Goal: Task Accomplishment & Management: Use online tool/utility

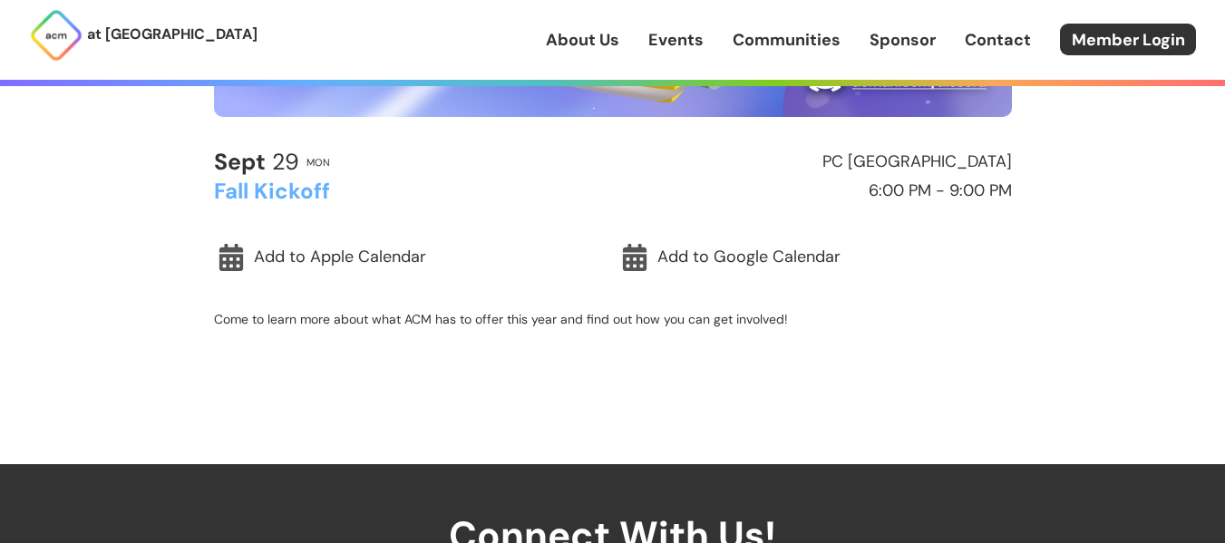
scroll to position [509, 0]
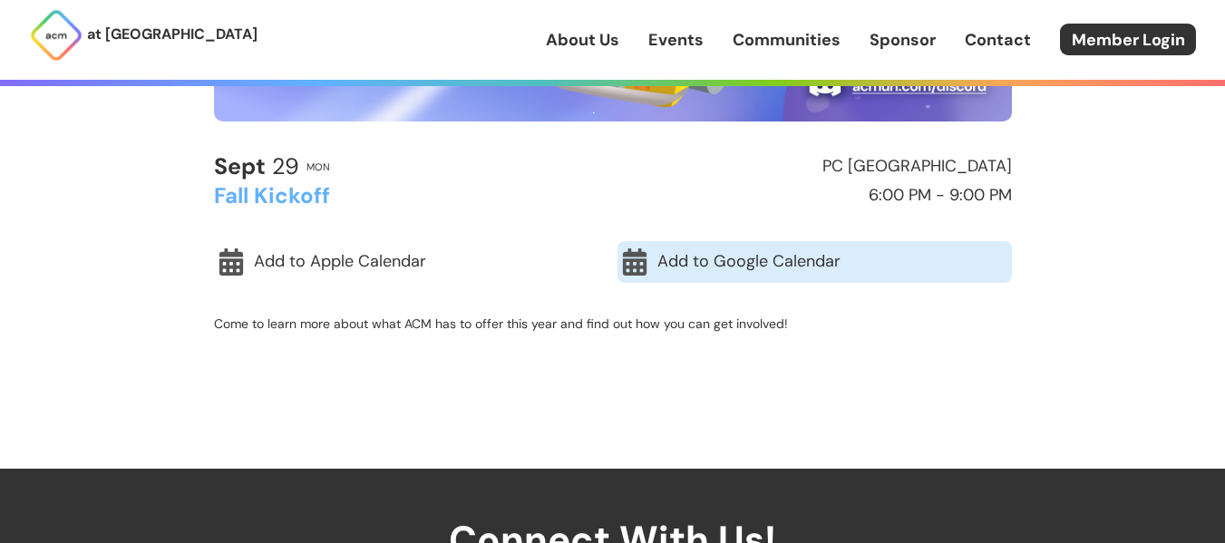
click at [710, 252] on link "Add to Google Calendar" at bounding box center [814, 262] width 394 height 42
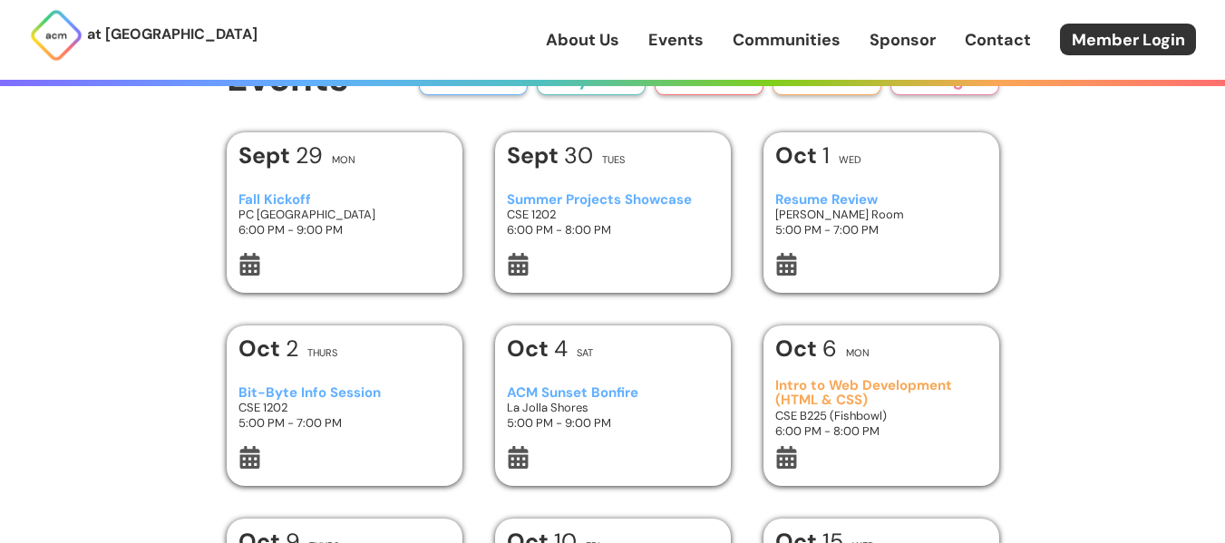
scroll to position [73, 0]
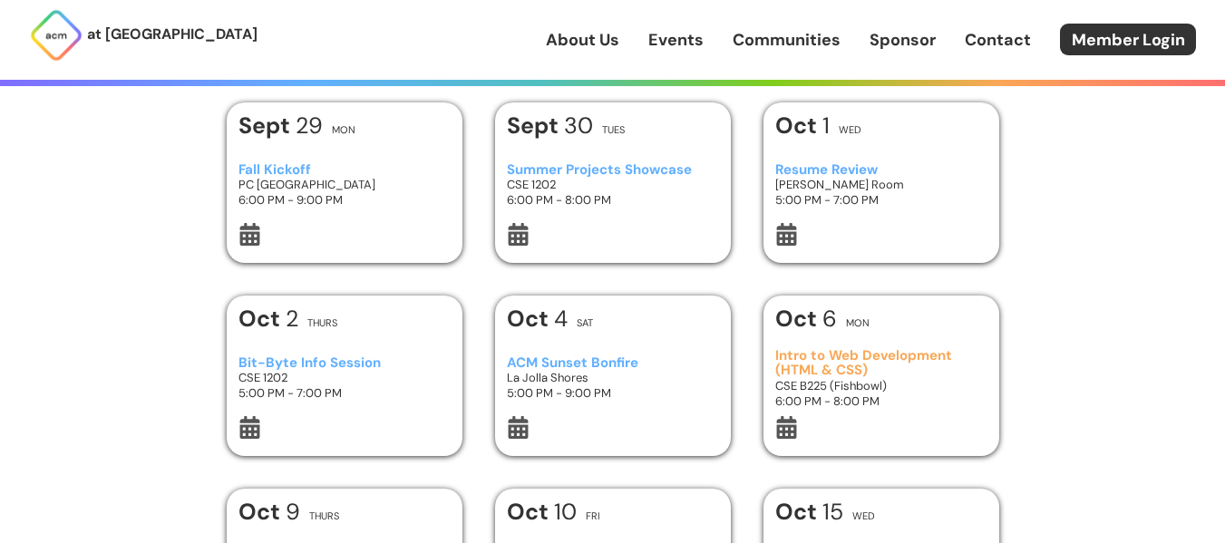
click at [558, 330] on h1 "[DATE]" at bounding box center [537, 318] width 61 height 23
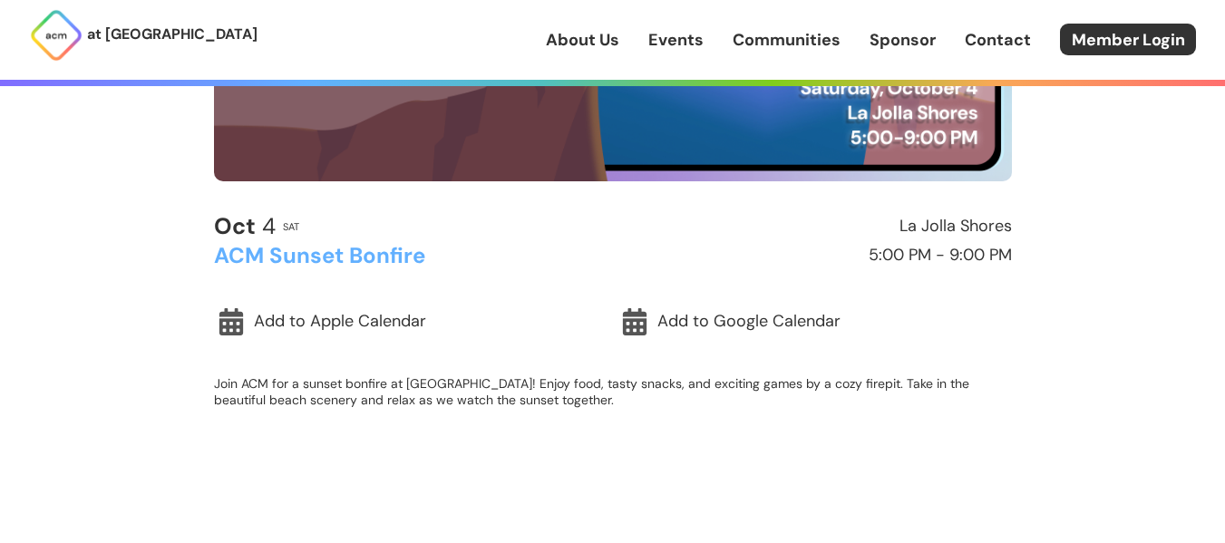
scroll to position [451, 0]
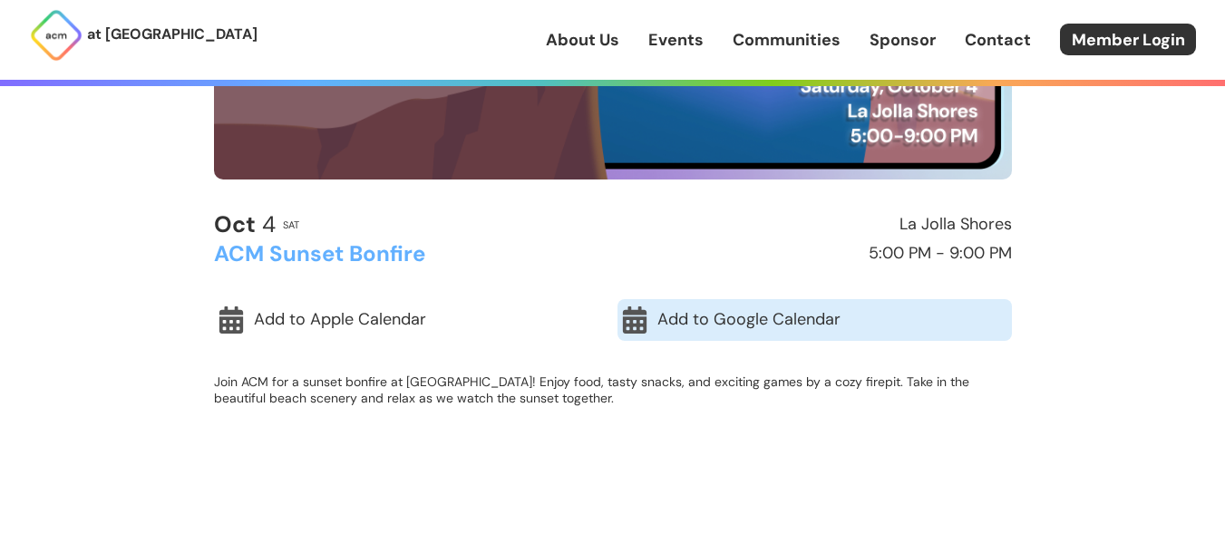
click at [699, 319] on link "Add to Google Calendar" at bounding box center [814, 320] width 394 height 42
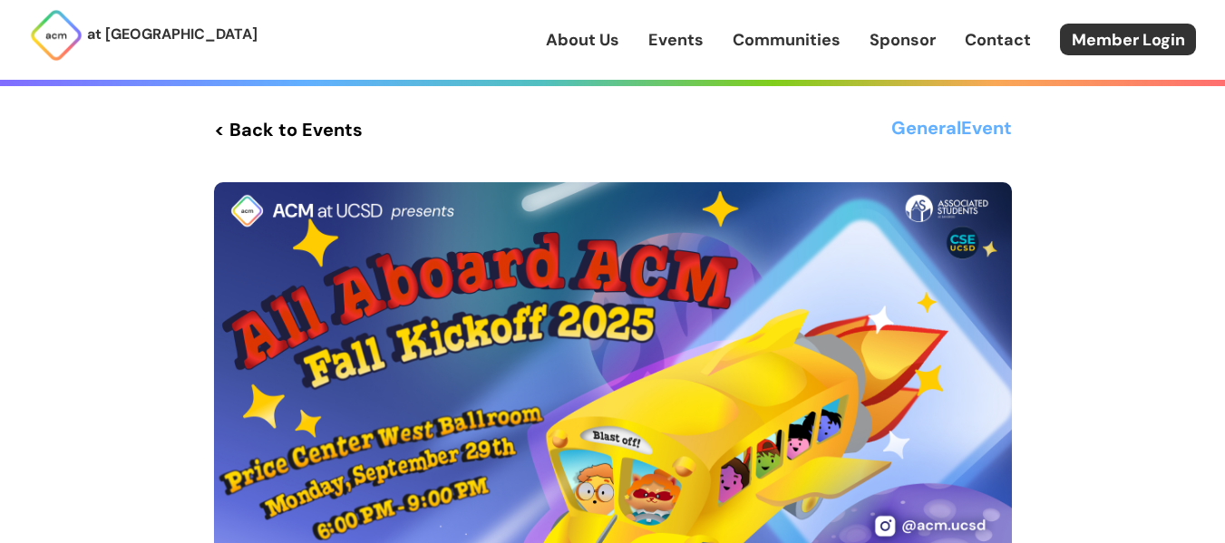
click at [220, 127] on link "< Back to Events" at bounding box center [288, 129] width 149 height 33
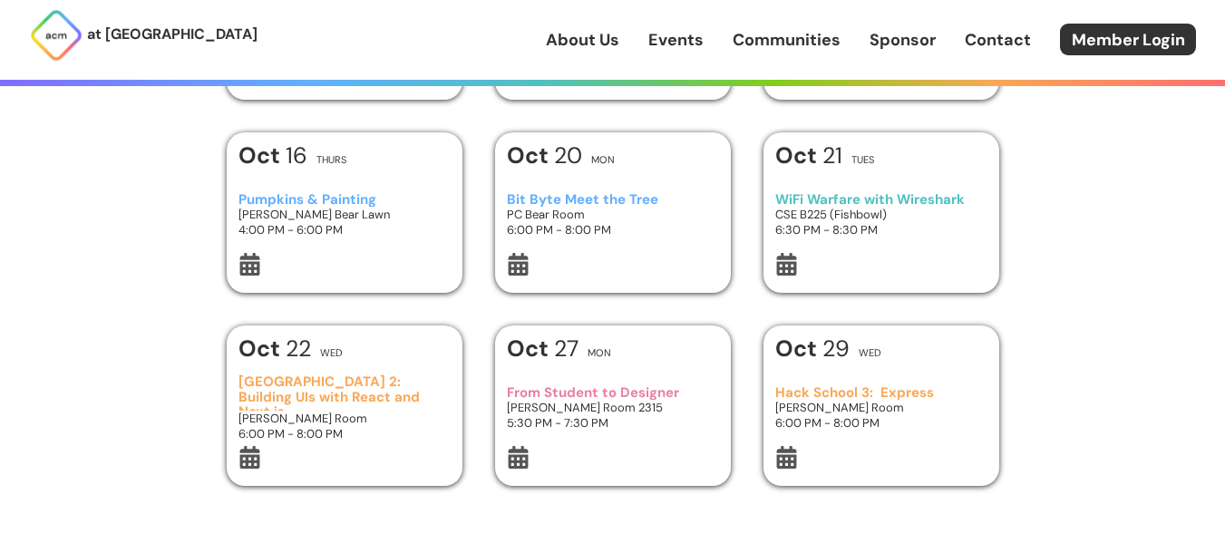
scroll to position [621, 0]
drag, startPoint x: 355, startPoint y: 236, endPoint x: 238, endPoint y: 196, distance: 124.4
click at [238, 196] on div "[DATE] Thurs Pumpkins & Painting [PERSON_NAME] Bear Lawn 4:00 PM - 6:00 PM" at bounding box center [345, 213] width 236 height 160
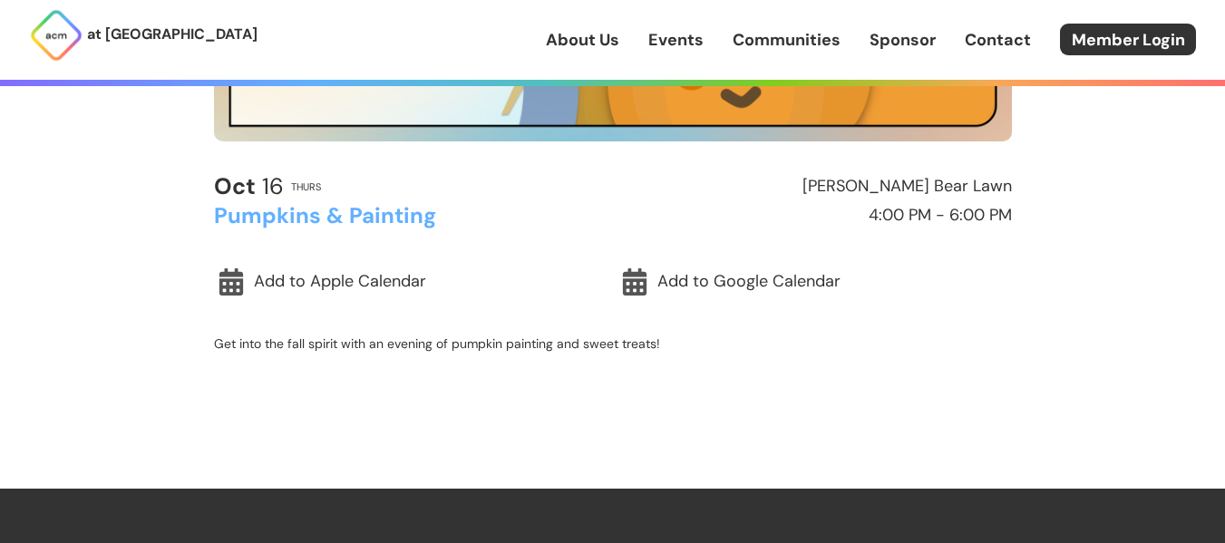
scroll to position [495, 0]
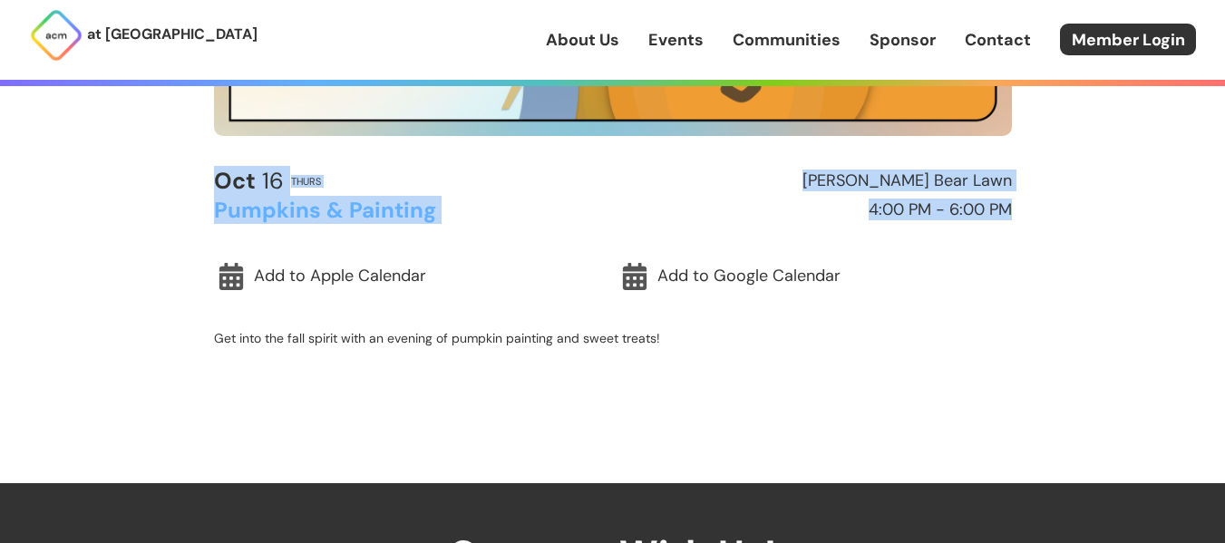
drag, startPoint x: 1050, startPoint y: 217, endPoint x: 159, endPoint y: 179, distance: 892.0
click at [159, 179] on div "at [GEOGRAPHIC_DATA] About Us Events Communities Sponsor Contact Member Login A…" at bounding box center [612, 260] width 1225 height 1511
copy div "[DATE] Thurs [PERSON_NAME] Bear Lawn Pumpkins & Painting 4:00 PM - 6:00 PM"
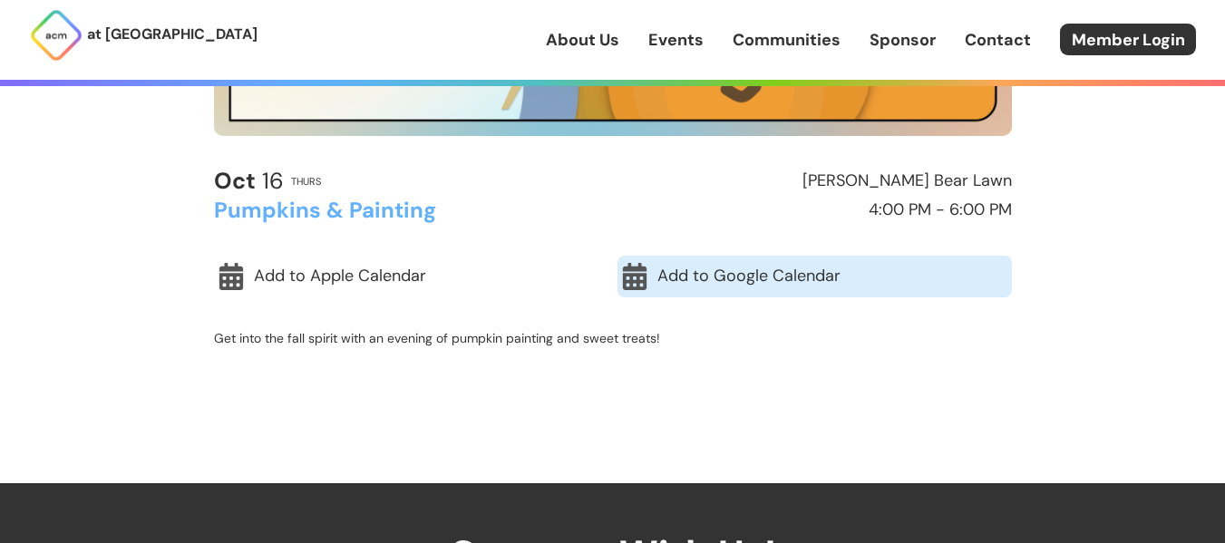
click at [765, 269] on link "Add to Google Calendar" at bounding box center [814, 277] width 394 height 42
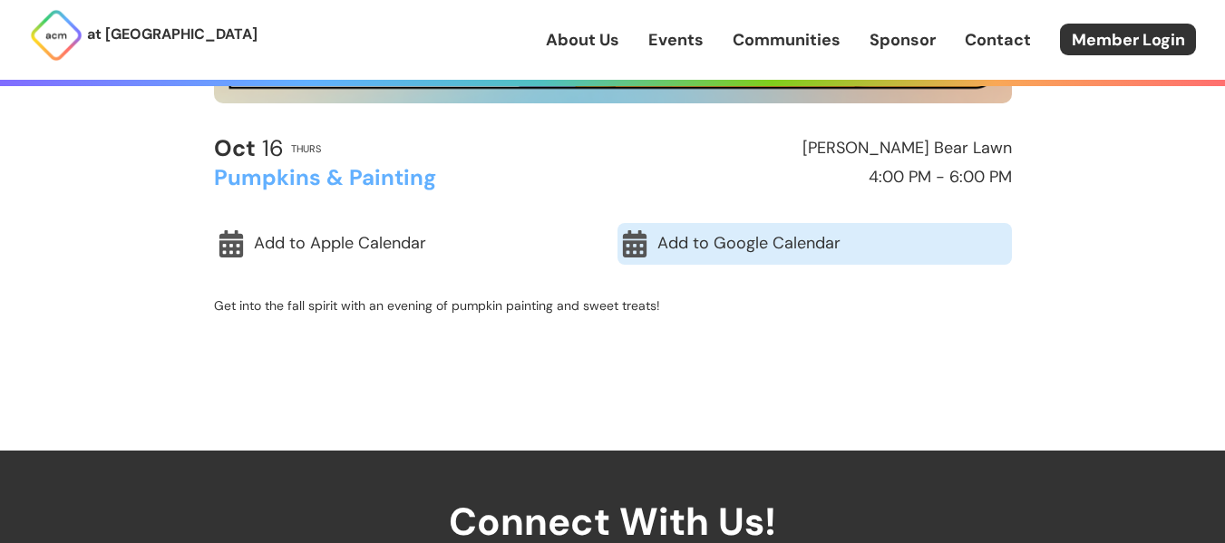
scroll to position [531, 0]
